Goal: Task Accomplishment & Management: Use online tool/utility

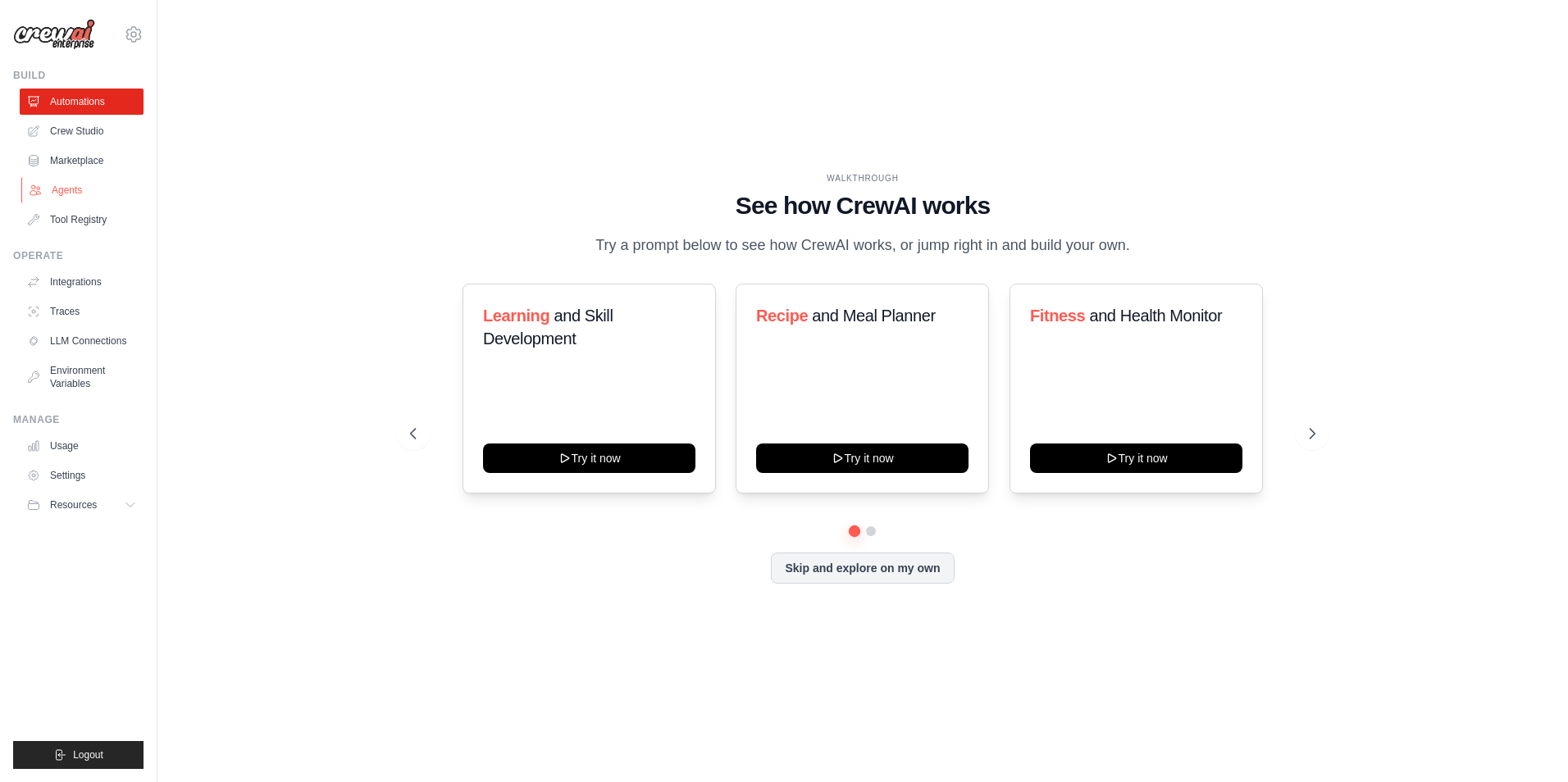
click at [51, 196] on link "Agents" at bounding box center [84, 190] width 124 height 27
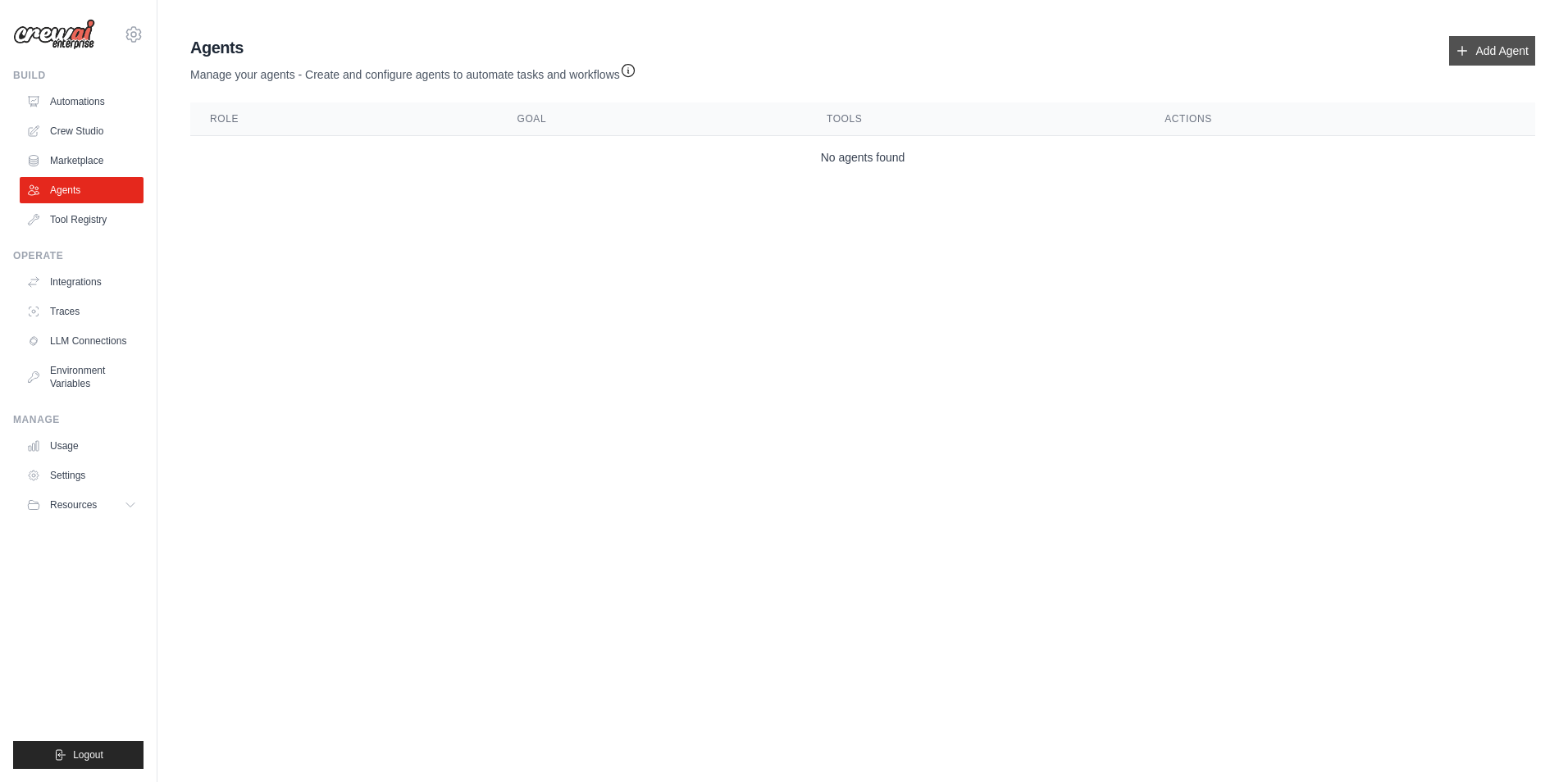
click at [1499, 62] on link "Add Agent" at bounding box center [1492, 51] width 86 height 29
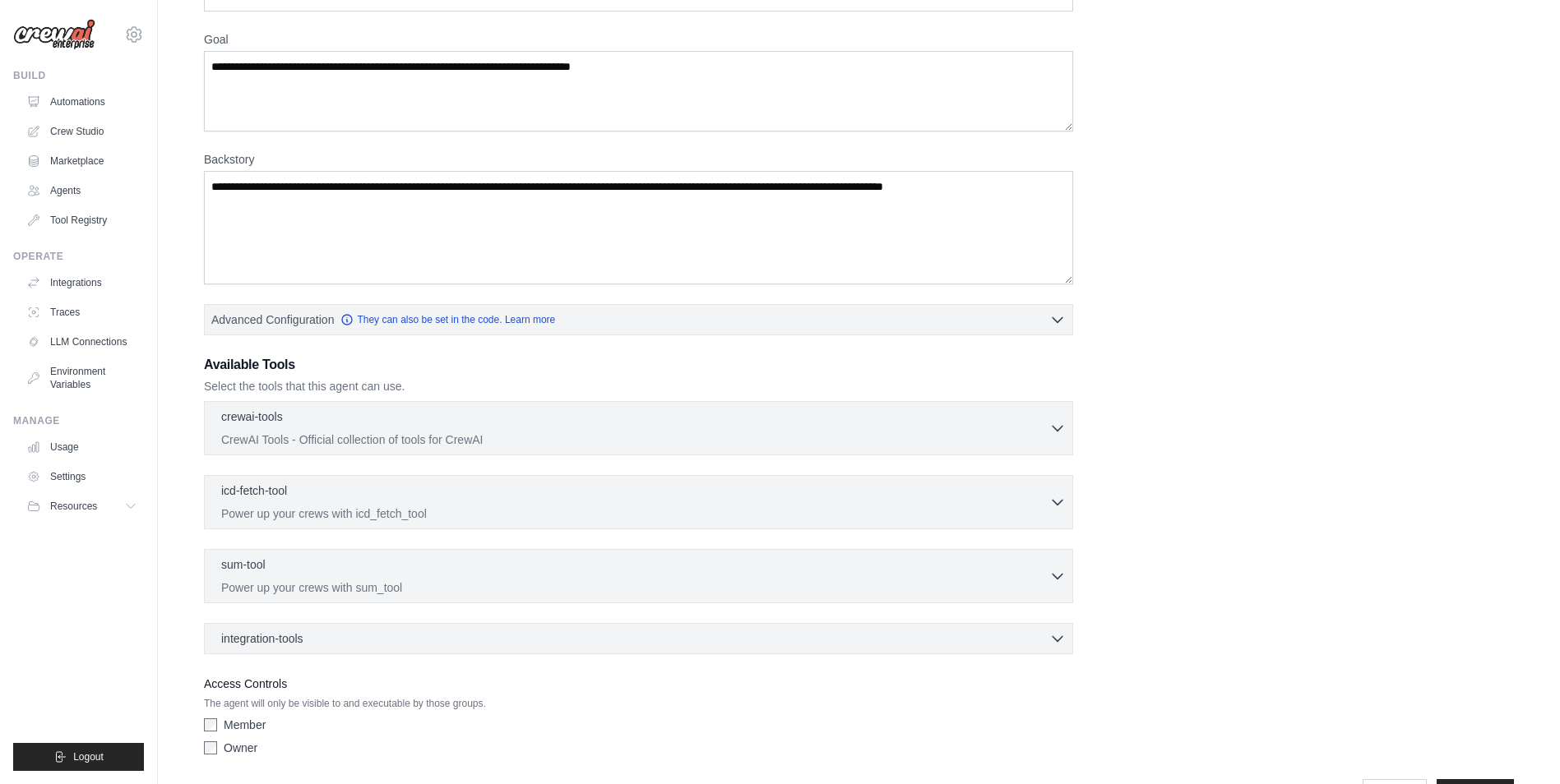
scroll to position [171, 0]
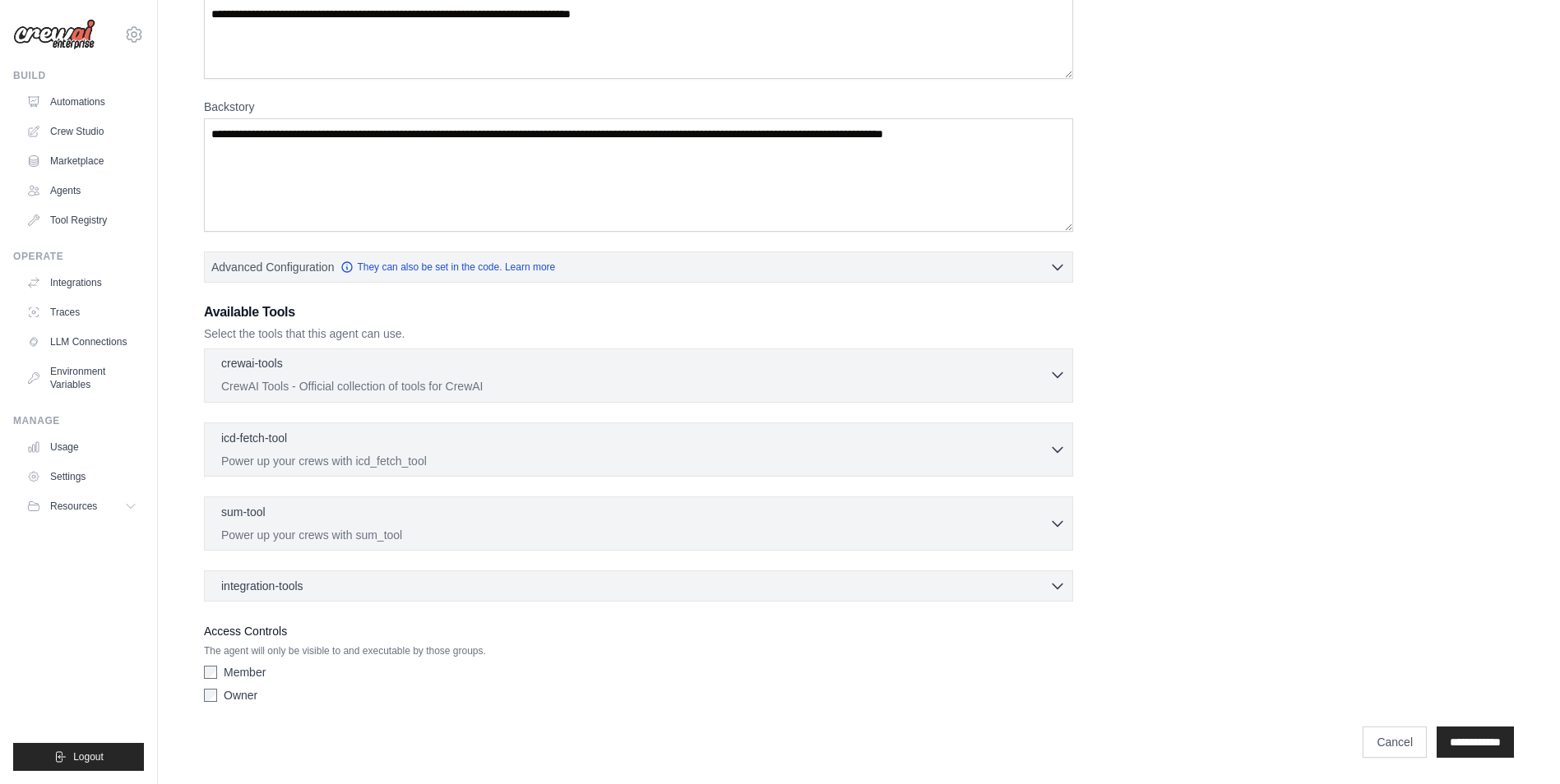
click at [375, 359] on div "crewai-tools 0 selected" at bounding box center [636, 365] width 829 height 20
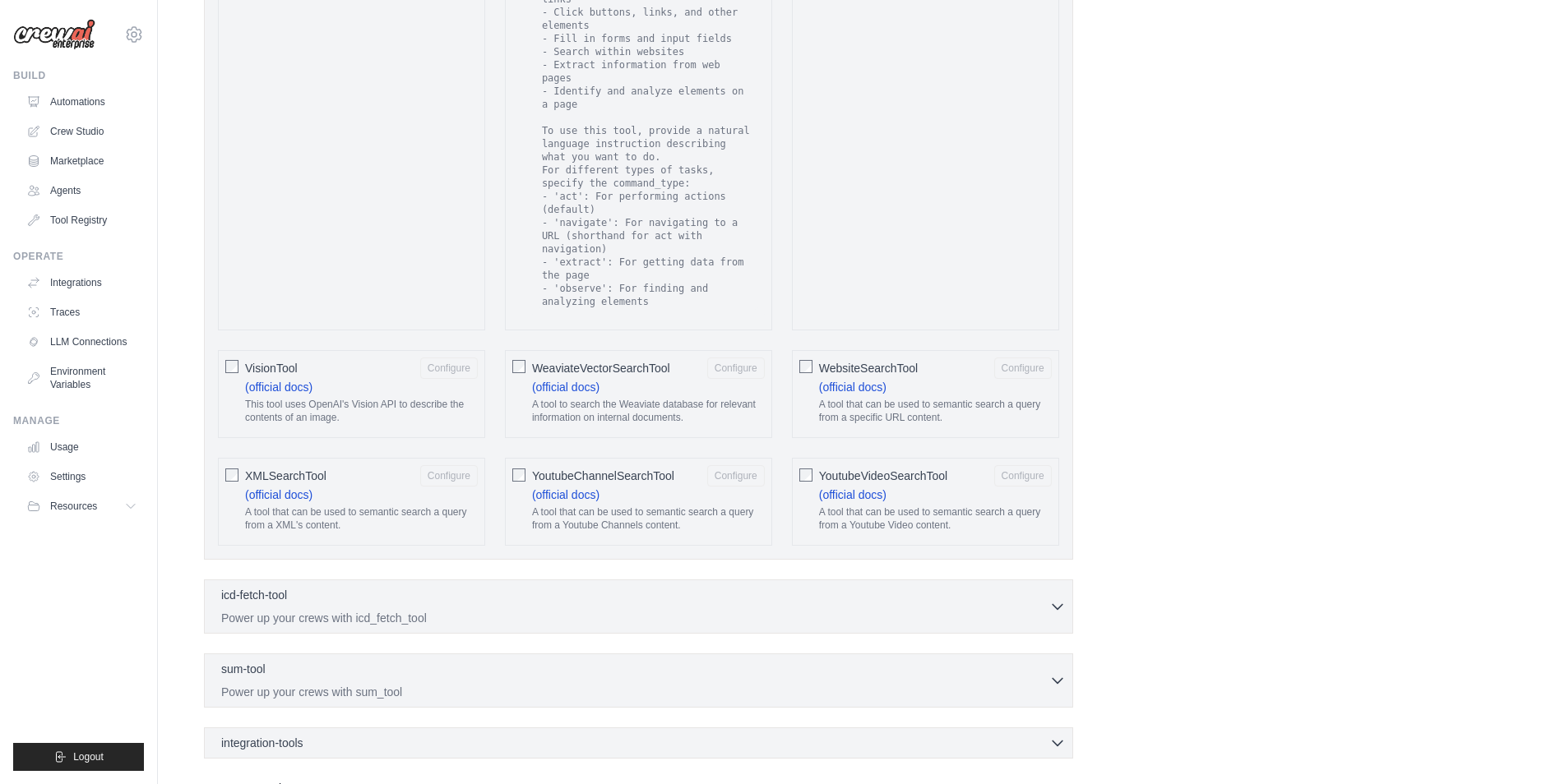
scroll to position [2823, 0]
click at [829, 738] on div "integration-tools 0 selected" at bounding box center [644, 746] width 845 height 17
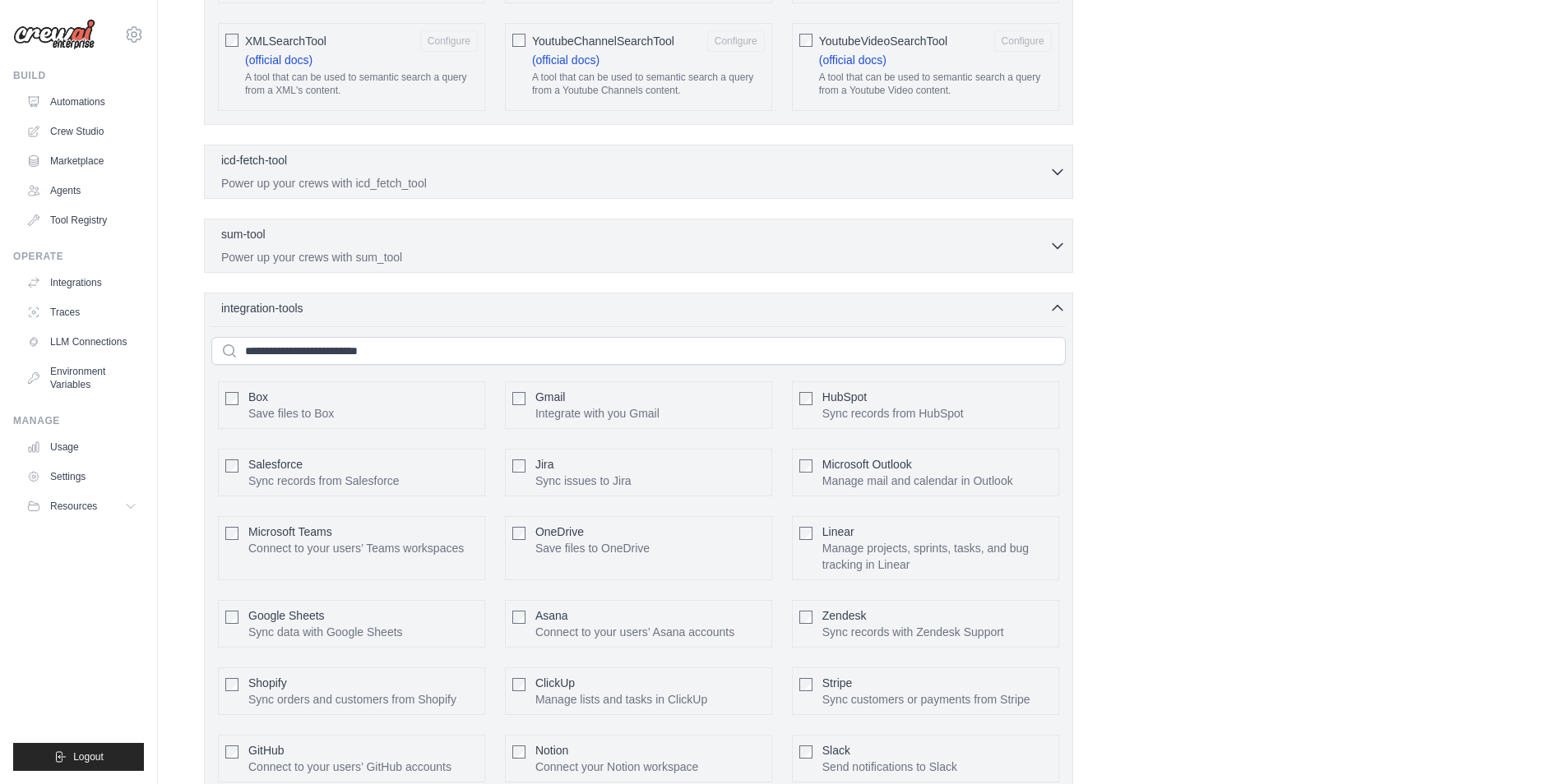
drag, startPoint x: 1309, startPoint y: 595, endPoint x: 1281, endPoint y: 603, distance: 29.1
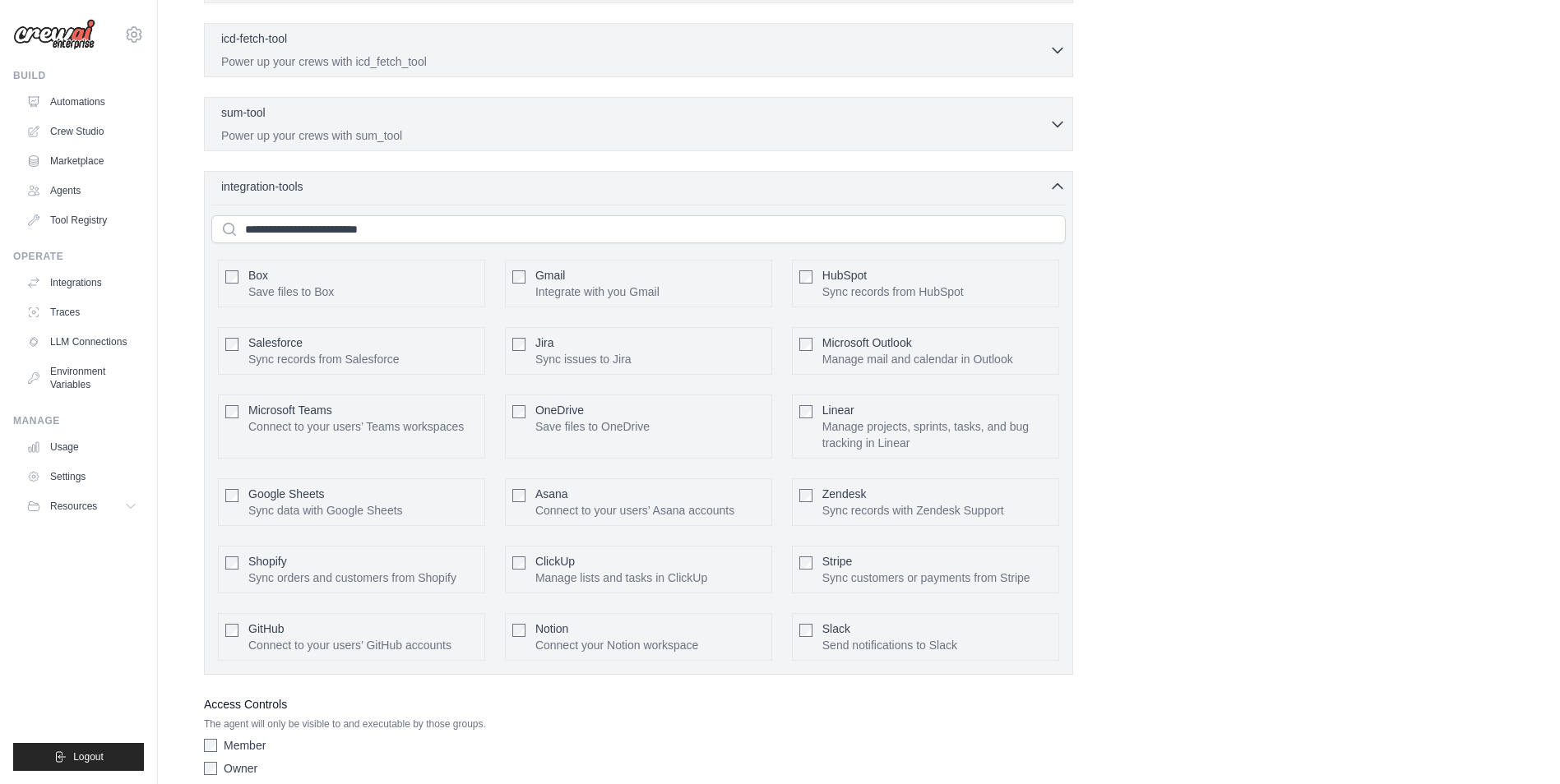
scroll to position [3416, 0]
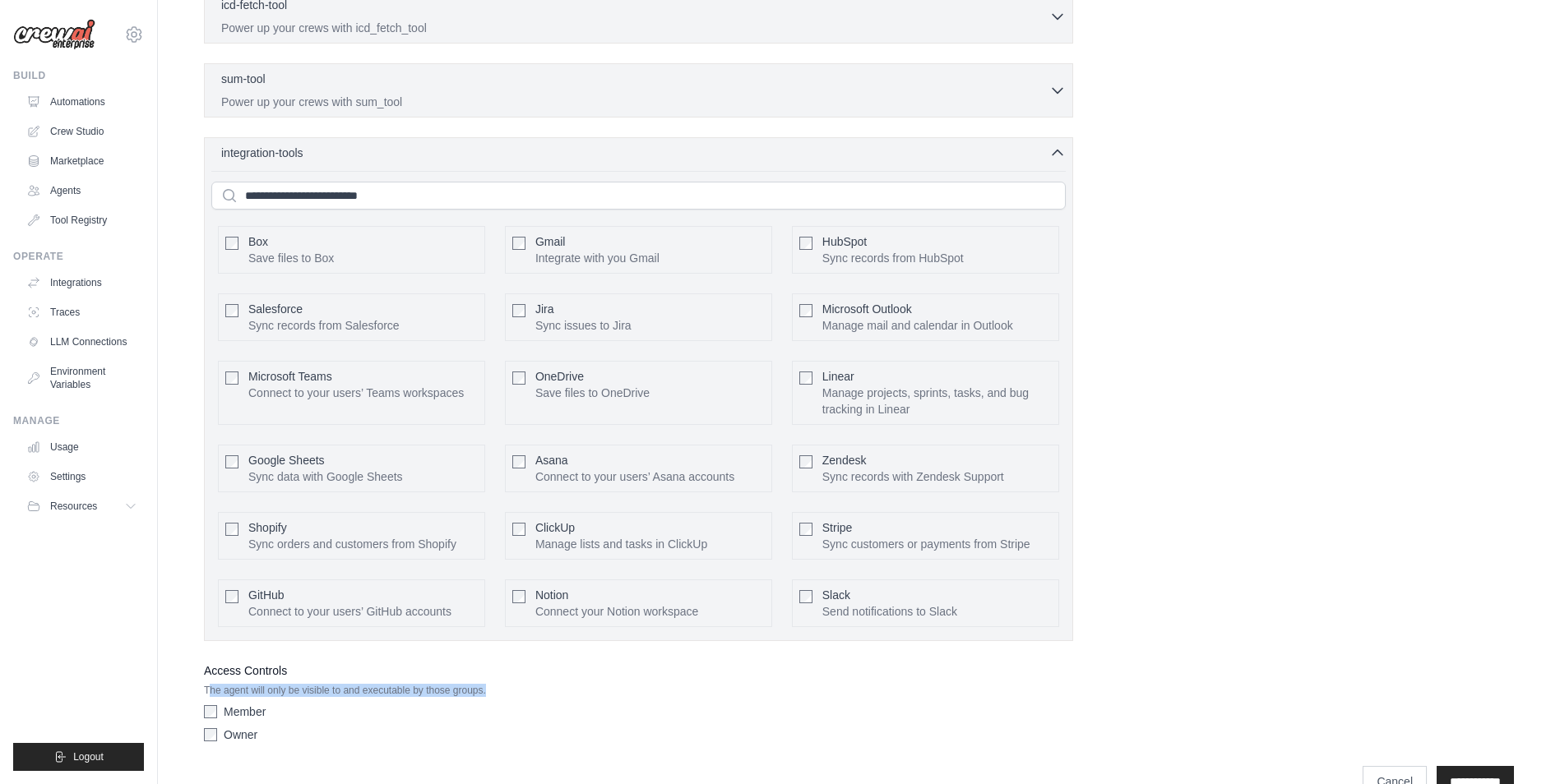
drag, startPoint x: 212, startPoint y: 651, endPoint x: 501, endPoint y: 644, distance: 289.1
click at [501, 684] on p "The agent will only be visible to and executable by those groups." at bounding box center [639, 689] width 869 height 13
drag, startPoint x: 501, startPoint y: 644, endPoint x: 526, endPoint y: 644, distance: 25.0
click at [526, 684] on p "The agent will only be visible to and executable by those groups." at bounding box center [639, 689] width 869 height 13
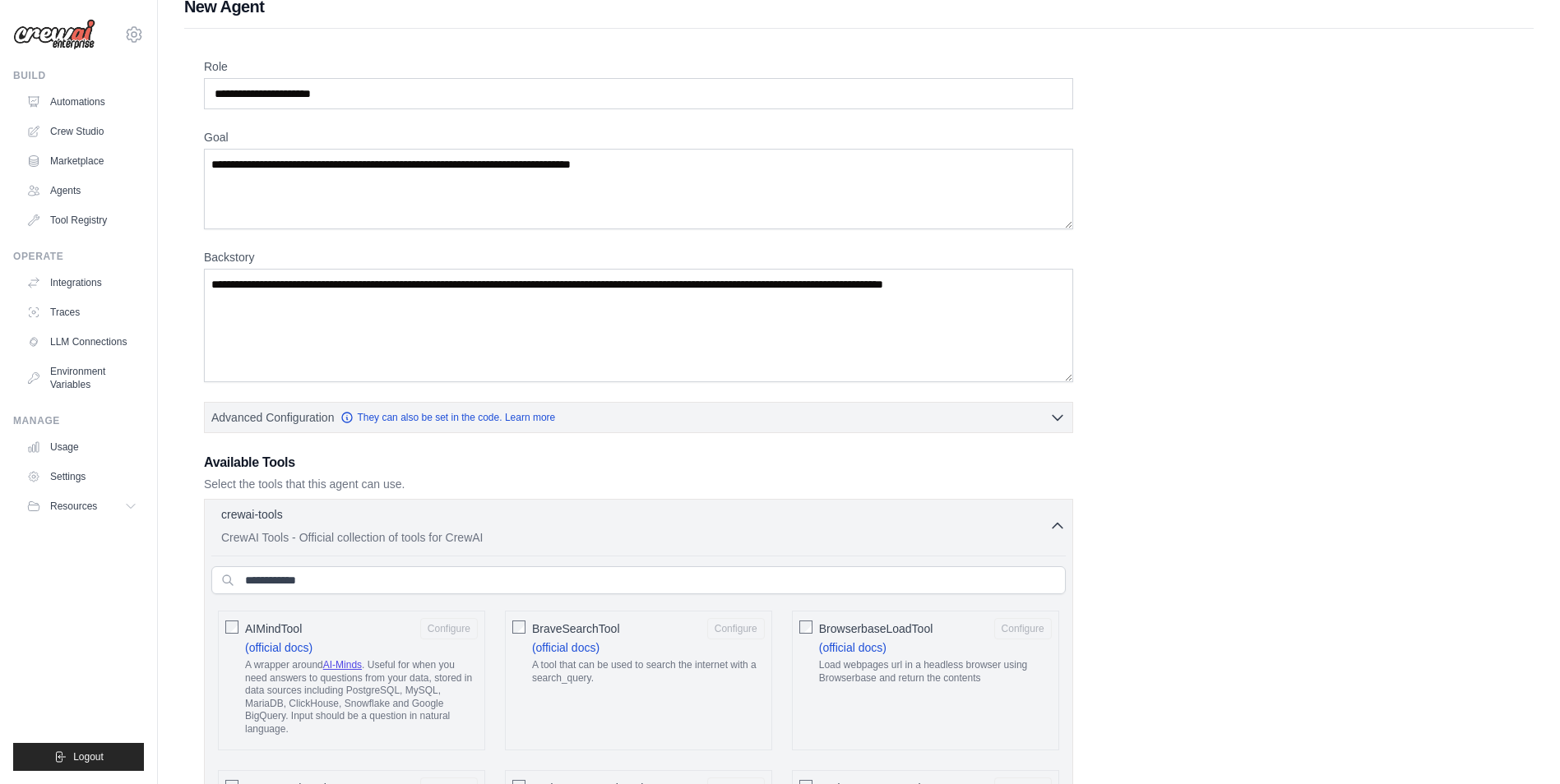
scroll to position [5, 0]
